Goal: Transaction & Acquisition: Purchase product/service

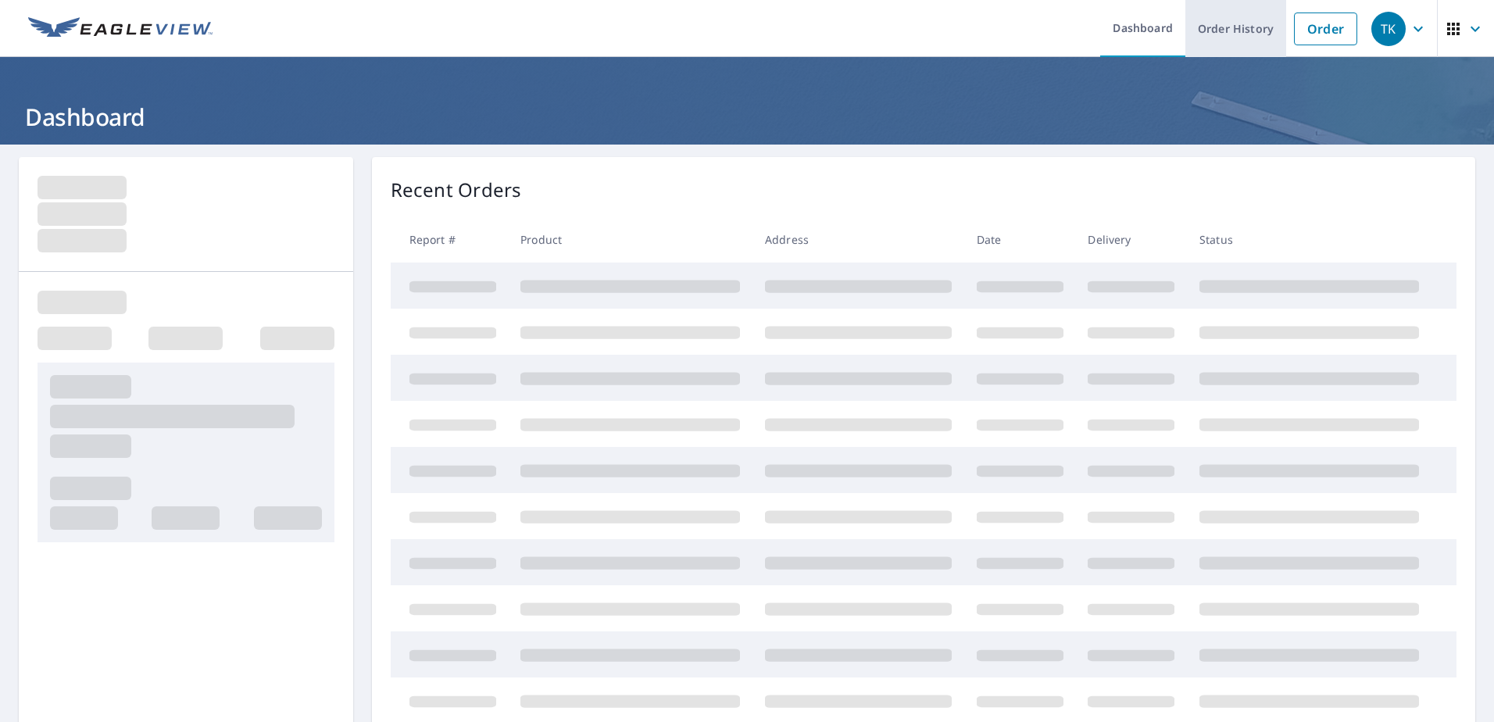
click at [1216, 33] on link "Order History" at bounding box center [1236, 28] width 101 height 57
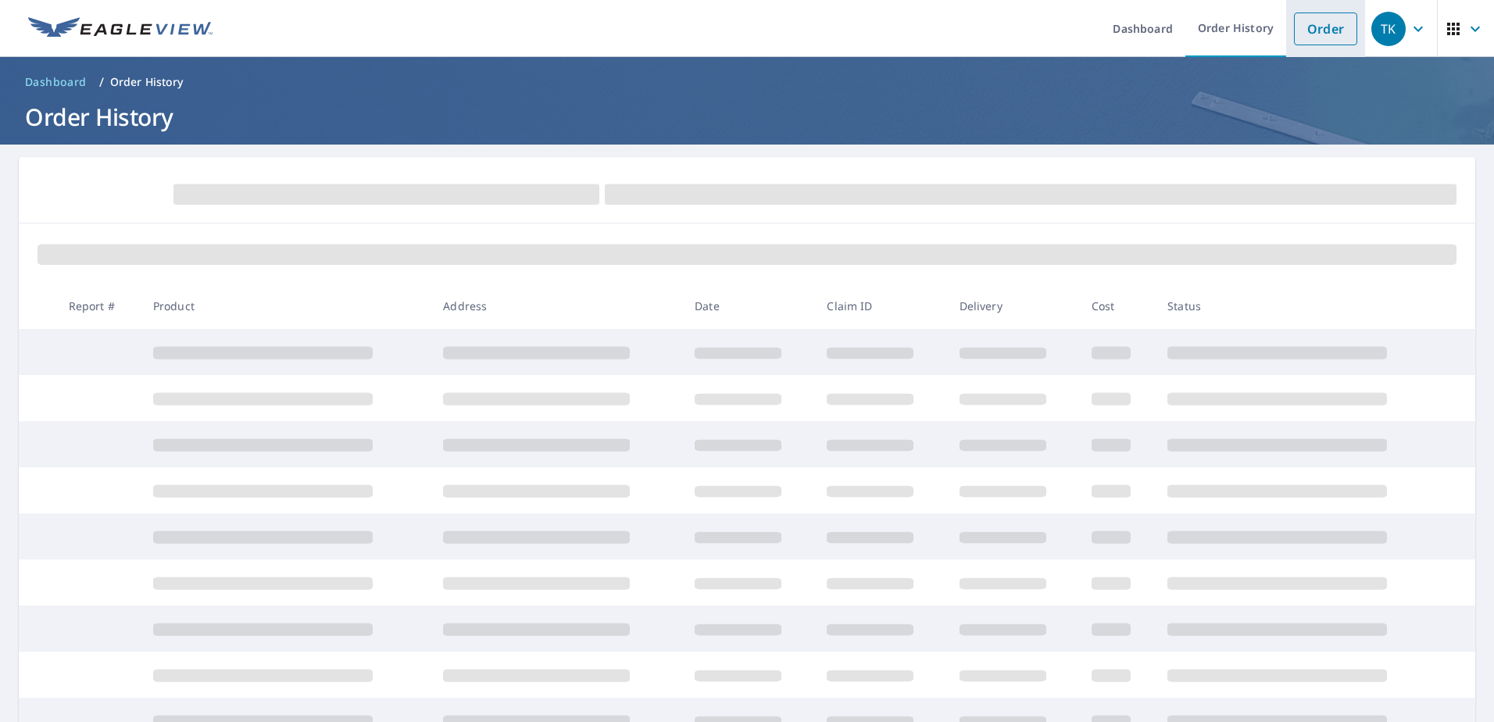
click at [1305, 28] on link "Order" at bounding box center [1325, 29] width 63 height 33
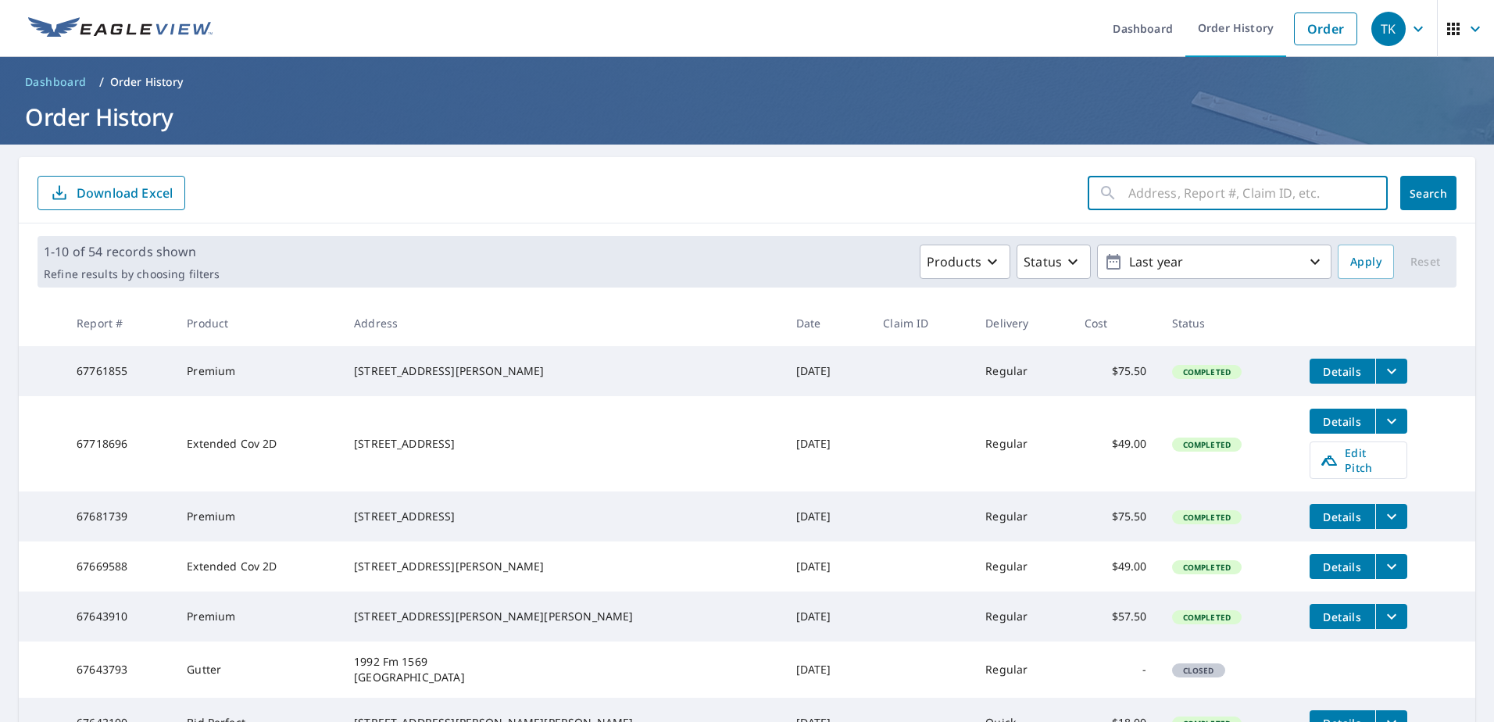
click at [1181, 188] on input "text" at bounding box center [1258, 193] width 259 height 44
click at [1310, 19] on link "Order" at bounding box center [1325, 29] width 63 height 33
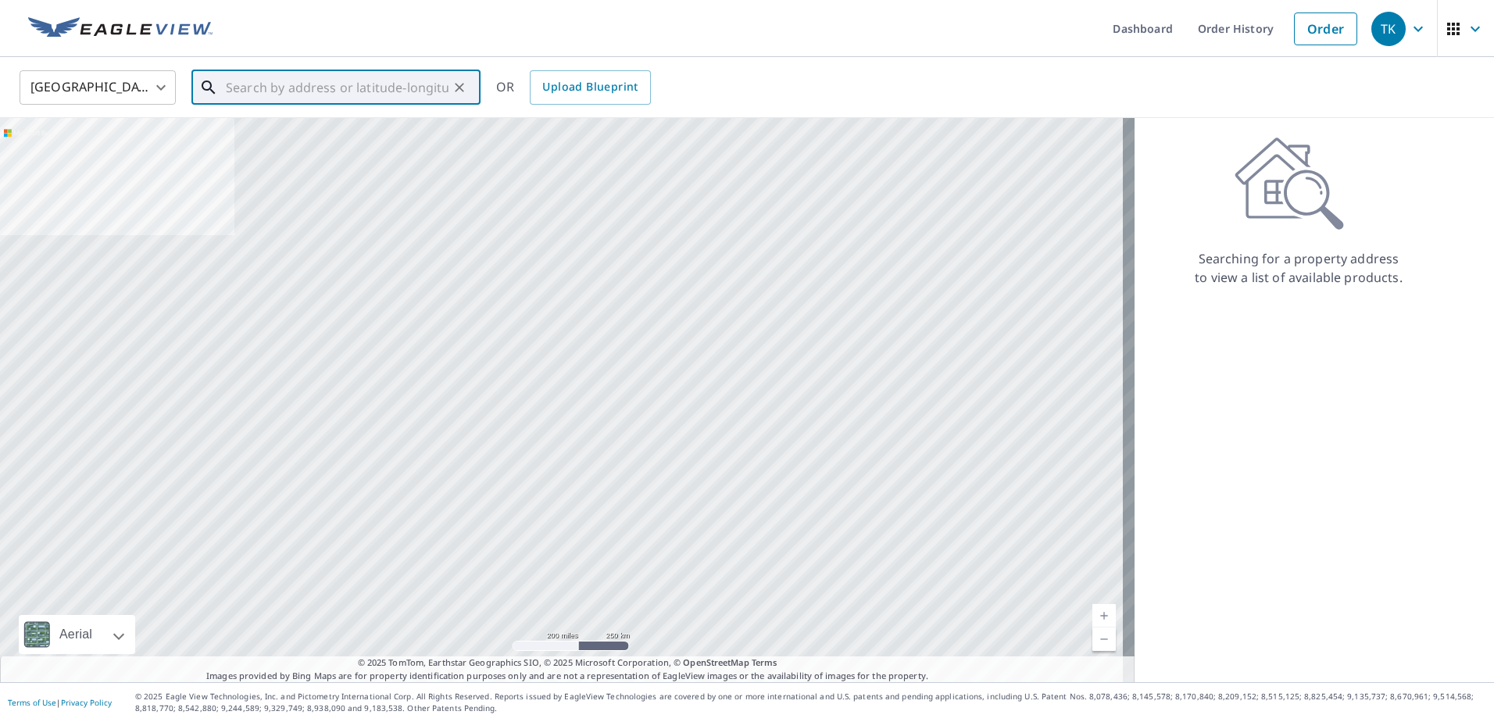
paste input "[STREET_ADDRESS][PERSON_NAME][PERSON_NAME]"
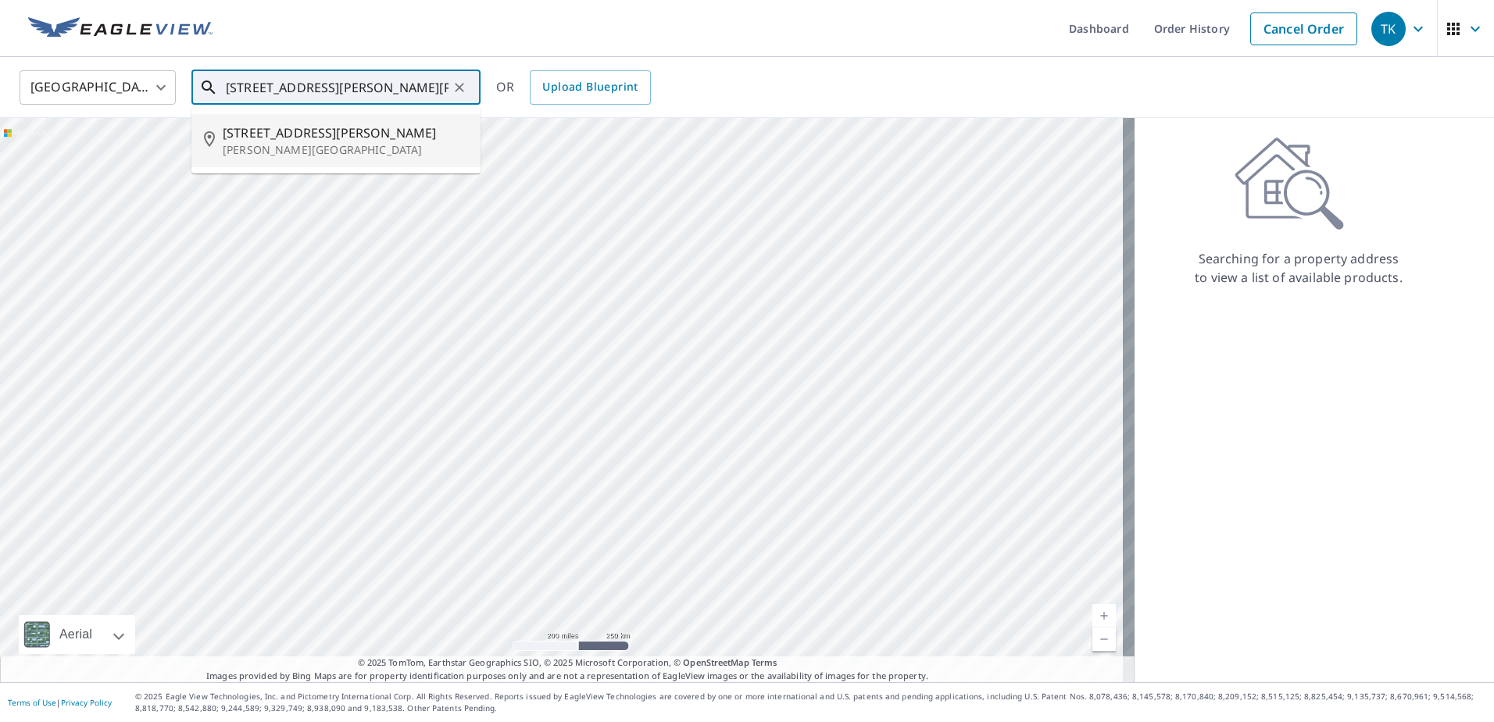
click at [335, 145] on p "[PERSON_NAME][GEOGRAPHIC_DATA]" at bounding box center [345, 150] width 245 height 16
type input "[STREET_ADDRESS][PERSON_NAME][PERSON_NAME]"
click at [426, 84] on input "[STREET_ADDRESS][PERSON_NAME][PERSON_NAME]" at bounding box center [337, 88] width 223 height 44
click at [272, 138] on span "[STREET_ADDRESS][PERSON_NAME]" at bounding box center [345, 132] width 245 height 19
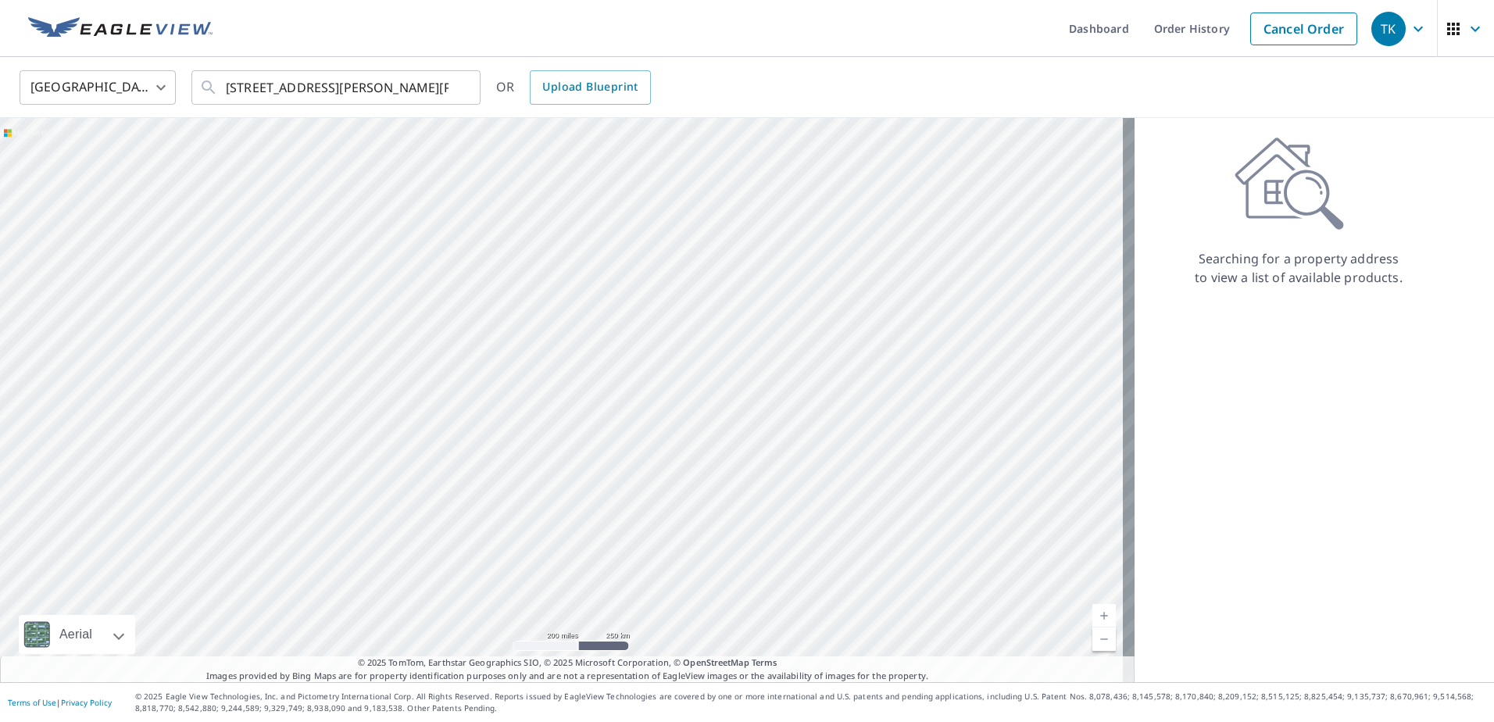
click at [1274, 446] on div "Searching for a property address to view a list of available products." at bounding box center [1299, 400] width 328 height 564
